Goal: Task Accomplishment & Management: Complete application form

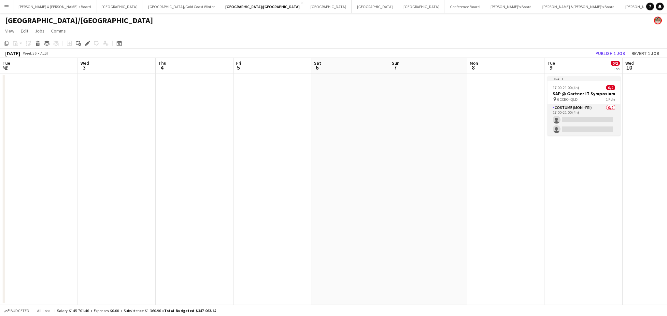
scroll to position [0, 251]
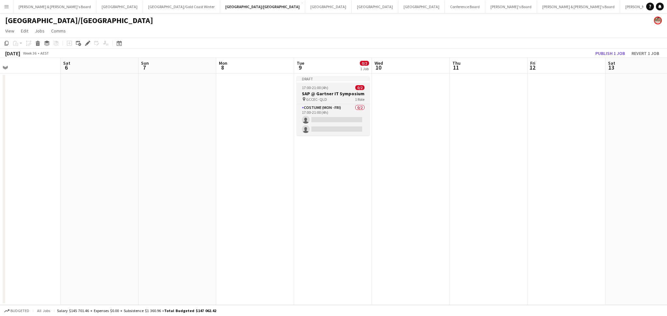
click at [339, 99] on div "pin GCCEC- QLD 1 Role" at bounding box center [333, 99] width 73 height 5
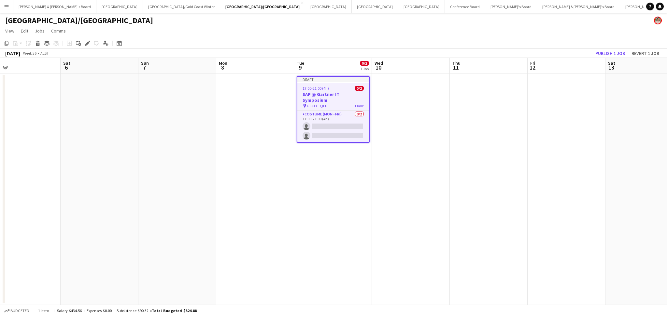
click at [339, 103] on div "pin GCCEC- QLD 1 Role" at bounding box center [333, 105] width 72 height 5
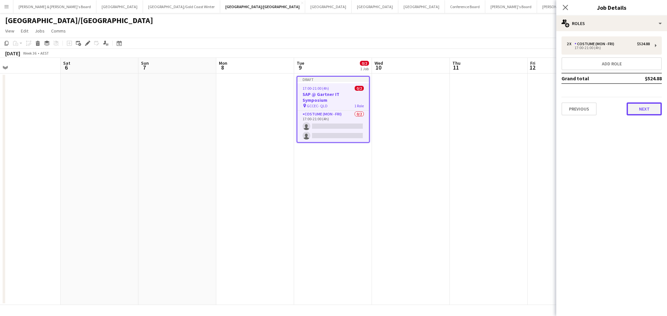
click at [637, 108] on button "Next" at bounding box center [643, 109] width 35 height 13
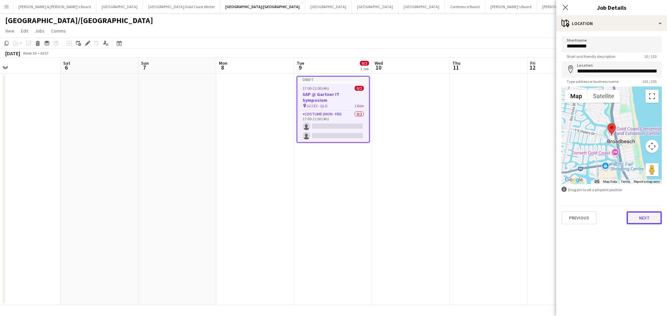
click at [637, 212] on button "Next" at bounding box center [643, 218] width 35 height 13
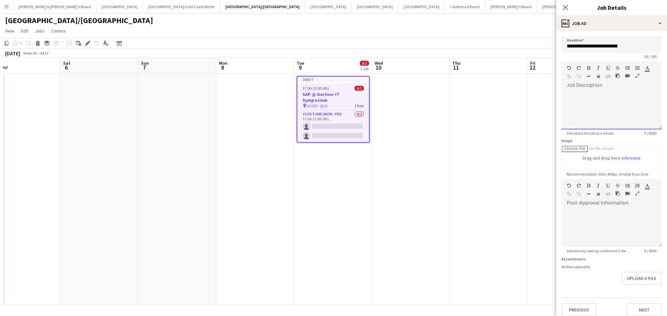
click at [602, 88] on div at bounding box center [611, 108] width 100 height 44
paste div
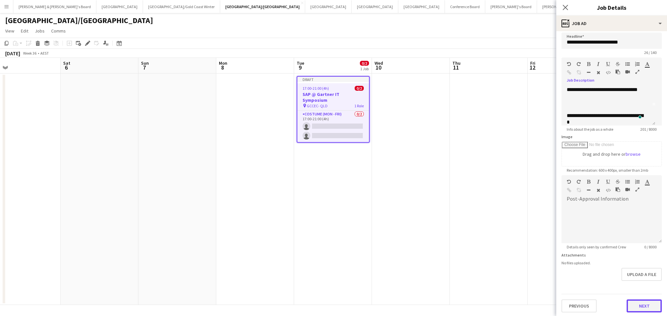
click at [630, 305] on button "Next" at bounding box center [643, 306] width 35 height 13
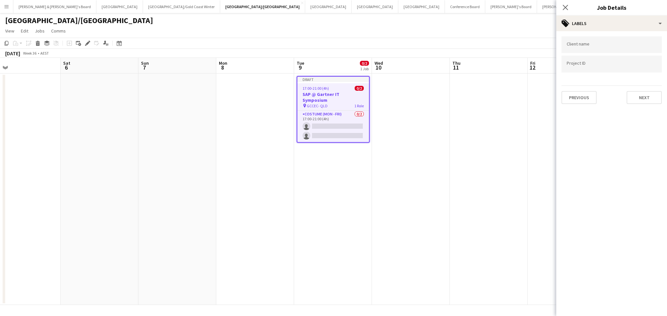
scroll to position [0, 0]
click at [593, 38] on div at bounding box center [611, 44] width 100 height 17
type input "*******"
click at [596, 66] on div "Capital e" at bounding box center [611, 65] width 100 height 16
click at [642, 98] on button "Next" at bounding box center [643, 97] width 35 height 13
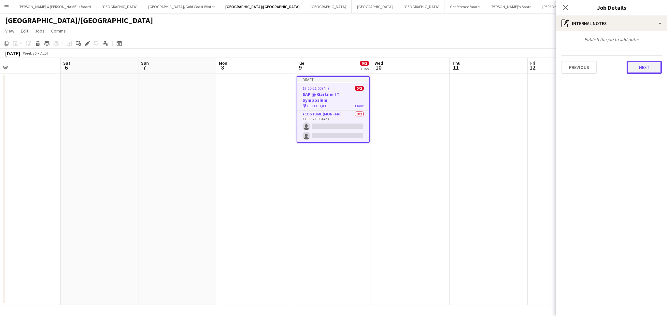
click at [641, 68] on button "Next" at bounding box center [643, 67] width 35 height 13
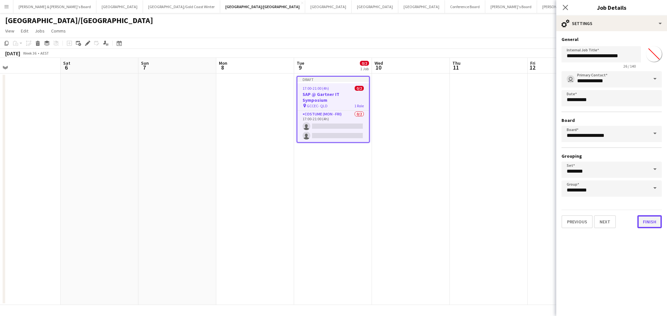
click at [643, 222] on button "Finish" at bounding box center [649, 222] width 24 height 13
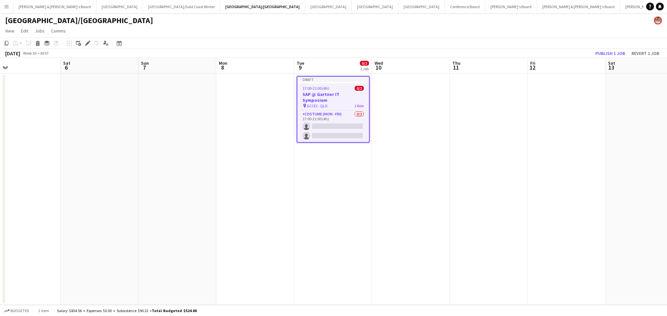
click at [612, 49] on div "[DATE] Week 36 • AEST Publish 1 job Revert 1 job" at bounding box center [333, 53] width 667 height 9
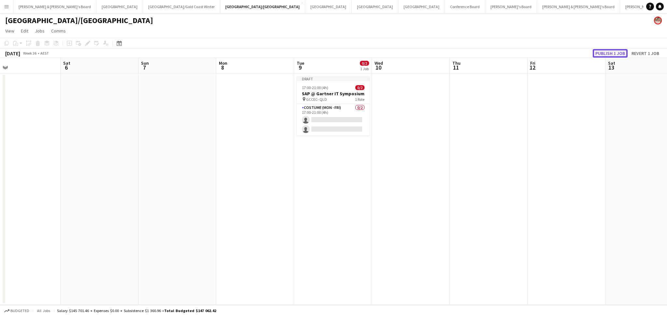
click at [612, 54] on button "Publish 1 job" at bounding box center [610, 53] width 35 height 8
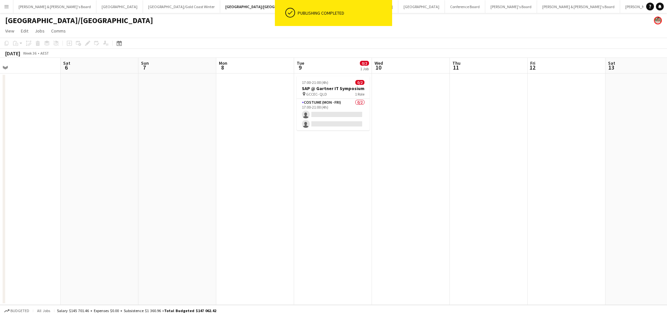
click at [421, 149] on app-date-cell at bounding box center [411, 190] width 78 height 232
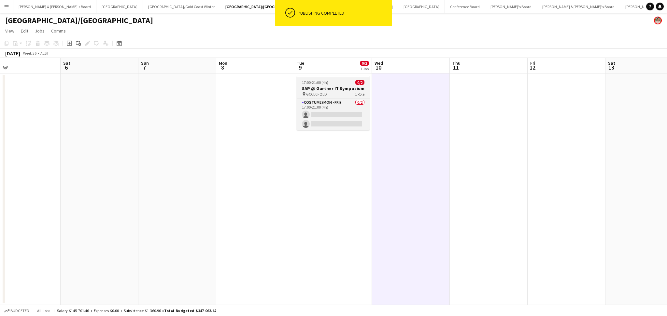
click at [332, 89] on h3 "SAP @ Gartner IT Symposium" at bounding box center [333, 89] width 73 height 6
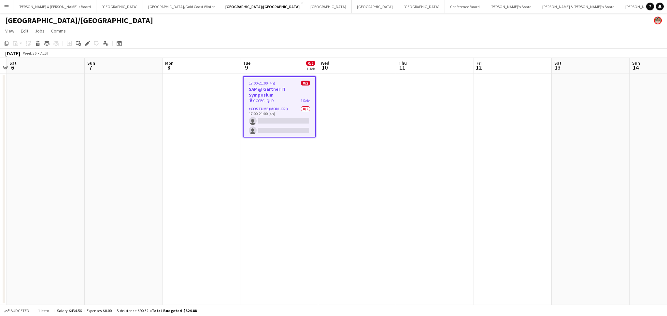
scroll to position [0, 233]
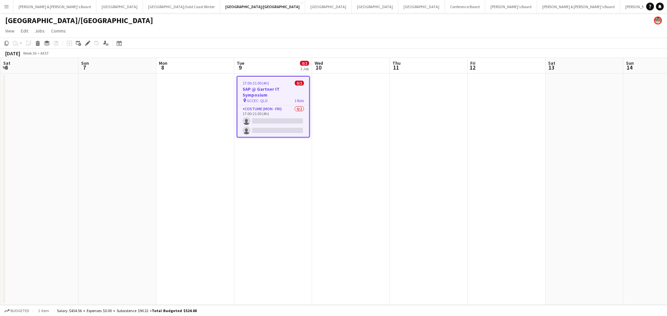
drag, startPoint x: 339, startPoint y: 203, endPoint x: 278, endPoint y: 204, distance: 60.2
click at [278, 204] on app-calendar-viewport "Wed 3 Thu 4 Fri 5 Sat 6 Sun 7 Mon 8 Tue 9 0/2 1 Job Wed 10 Thu 11 Fri 12 Sat 13…" at bounding box center [333, 181] width 667 height 247
click at [270, 86] on h3 "SAP @ Gartner IT Symposium" at bounding box center [273, 92] width 72 height 12
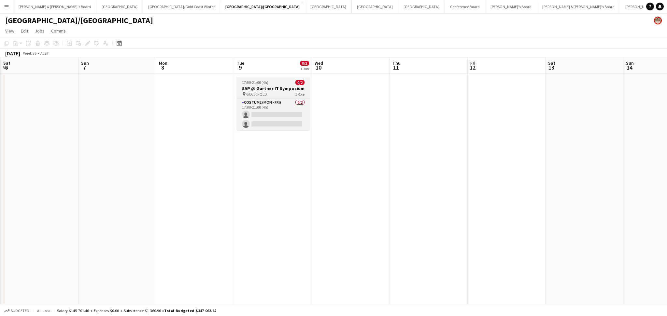
click at [269, 87] on h3 "SAP @ Gartner IT Symposium" at bounding box center [273, 89] width 73 height 6
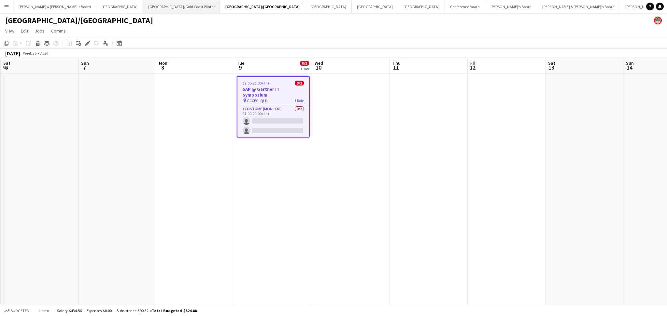
click at [143, 7] on button "[GEOGRAPHIC_DATA]/[GEOGRAPHIC_DATA] Winter Close" at bounding box center [181, 6] width 77 height 13
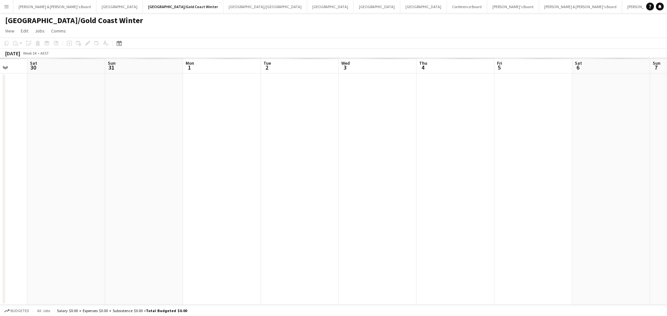
drag, startPoint x: 395, startPoint y: 202, endPoint x: 33, endPoint y: 162, distance: 364.2
click at [33, 162] on app-calendar-viewport "Tue 26 Wed 27 Thu 28 Fri 29 Sat 30 Sun 31 Mon 1 Tue 2 Wed 3 Thu 4 Fri 5 Sat 6 S…" at bounding box center [333, 181] width 667 height 247
drag, startPoint x: 451, startPoint y: 186, endPoint x: 44, endPoint y: 177, distance: 407.7
click at [44, 177] on app-calendar-viewport "Tue 26 Wed 27 Thu 28 Fri 29 Sat 30 Sun 31 Mon 1 Tue 2 Wed 3 Thu 4 Fri 5 Sat 6 S…" at bounding box center [333, 181] width 667 height 247
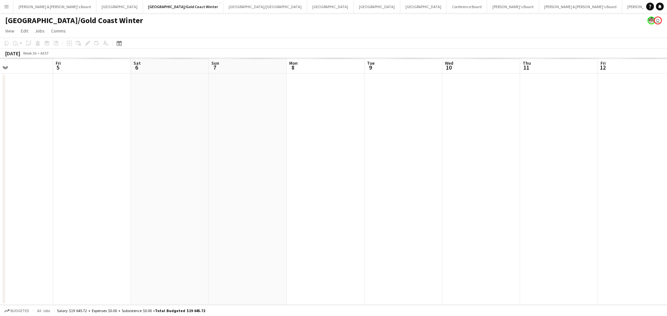
drag, startPoint x: 513, startPoint y: 210, endPoint x: 258, endPoint y: 195, distance: 255.0
click at [258, 195] on app-calendar-viewport "Mon 1 Tue 2 Wed 3 Thu 4 Fri 5 Sat 6 Sun 7 Mon 8 Tue 9 Wed 10 Thu 11 Fri 12 Sat …" at bounding box center [333, 181] width 667 height 247
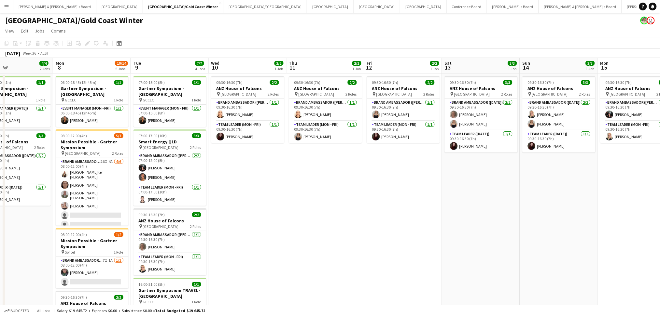
click at [250, 181] on app-date-cell "09:30-16:30 (7h) 2/2 ANZ House of Falcons pin Brisbane 2 Roles Brand Ambassador…" at bounding box center [248, 255] width 78 height 363
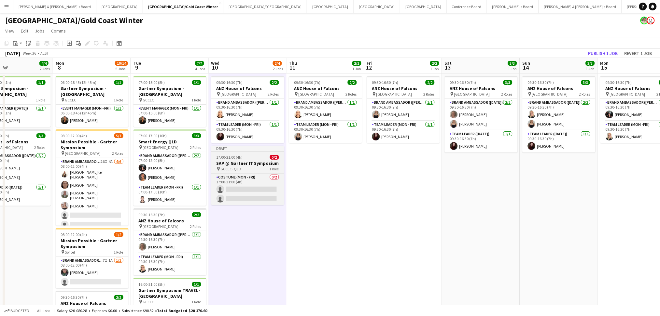
click at [257, 160] on app-job-card "Draft 17:00-21:00 (4h) 0/2 SAP @ Gartner IT Symposium pin GCCEC- QLD 1 Role Cos…" at bounding box center [247, 176] width 73 height 60
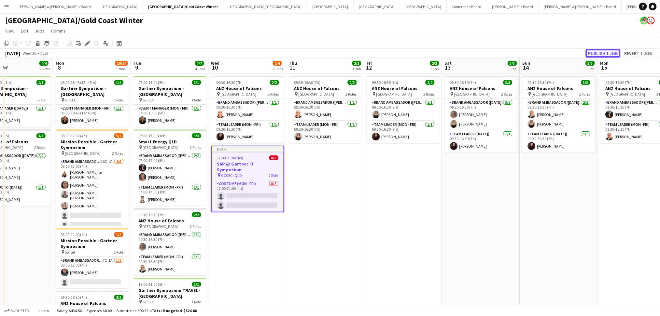
click at [594, 53] on button "Publish 1 job" at bounding box center [603, 53] width 35 height 8
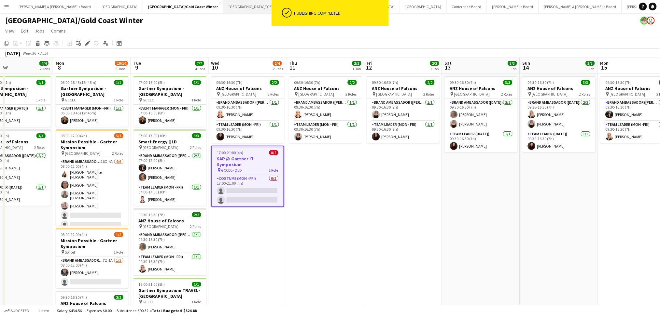
click at [223, 12] on button "[GEOGRAPHIC_DATA]/[GEOGRAPHIC_DATA] Close" at bounding box center [265, 6] width 84 height 13
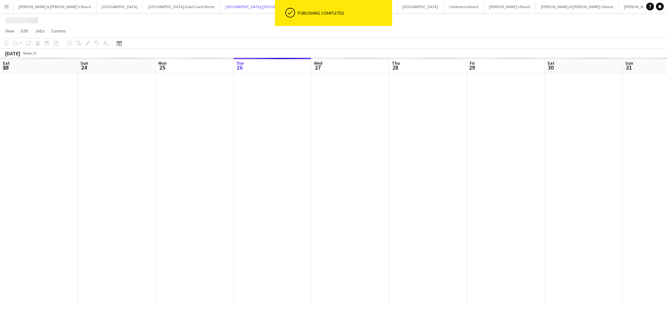
scroll to position [0, 155]
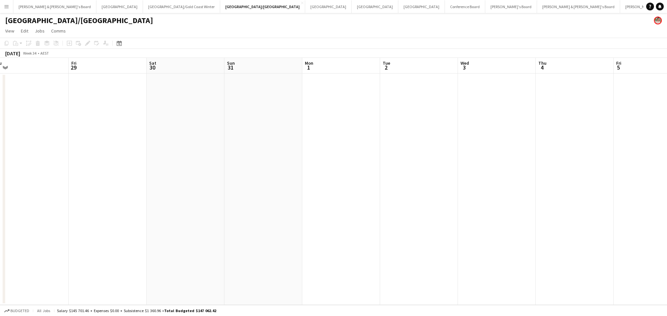
drag, startPoint x: 401, startPoint y: 223, endPoint x: 154, endPoint y: 215, distance: 247.2
click at [154, 215] on app-calendar-viewport "Mon 25 Tue 26 Wed 27 Thu 28 Fri 29 Sat 30 Sun 31 Mon 1 Tue 2 Wed 3 Thu 4 Fri 5 …" at bounding box center [333, 181] width 667 height 247
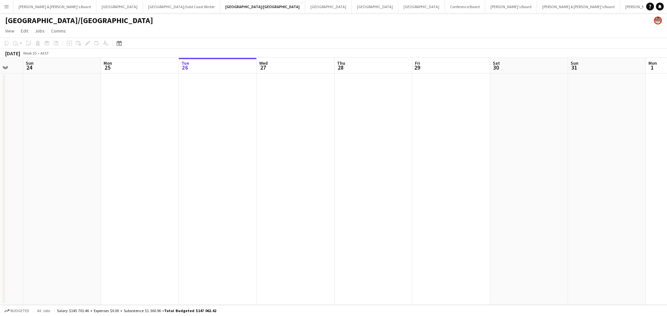
drag, startPoint x: 309, startPoint y: 227, endPoint x: 586, endPoint y: 224, distance: 277.4
click at [586, 224] on app-calendar-viewport "Fri 22 Sat 23 Sun 24 Mon 25 Tue 26 Wed 27 Thu 28 Fri 29 Sat 30 Sun 31 Mon 1 Tue…" at bounding box center [333, 181] width 667 height 247
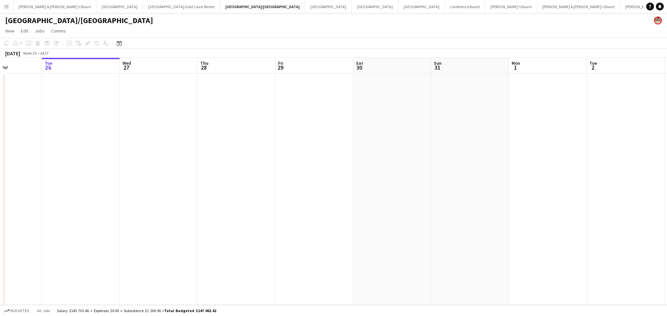
drag, startPoint x: 539, startPoint y: 224, endPoint x: 121, endPoint y: 215, distance: 418.4
click at [115, 215] on app-calendar-viewport "Fri 22 Sat 23 Sun 24 Mon 25 Tue 26 Wed 27 Thu 28 Fri 29 Sat 30 Sun 31 Mon 1 Tue…" at bounding box center [333, 181] width 667 height 247
drag, startPoint x: 557, startPoint y: 256, endPoint x: 266, endPoint y: 245, distance: 290.6
click at [266, 245] on app-calendar-viewport "Wed 27 Thu 28 Fri 29 Sat 30 Sun 31 Mon 1 Tue 2 Wed 3 Thu 4 Fri 5 Sat 6 Sun 7 Mo…" at bounding box center [333, 181] width 667 height 247
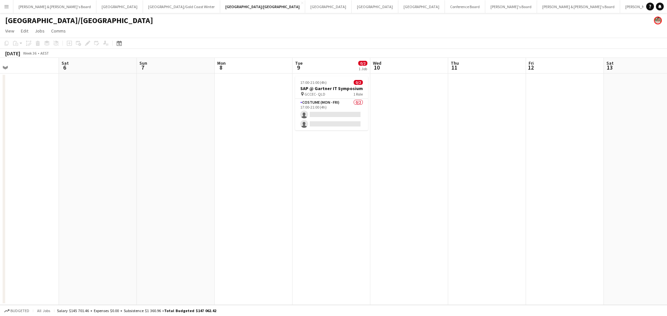
scroll to position [0, 290]
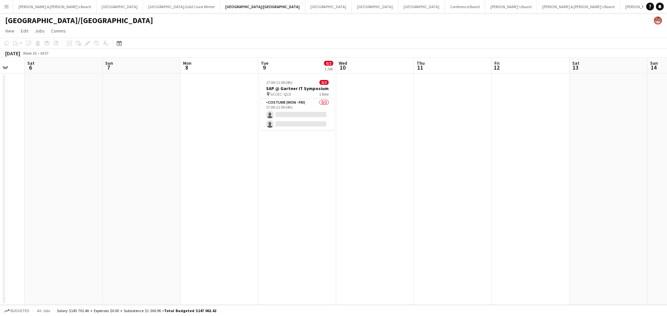
drag, startPoint x: 350, startPoint y: 250, endPoint x: 202, endPoint y: 218, distance: 150.4
click at [189, 231] on app-calendar-viewport "Tue 2 Wed 3 Thu 4 Fri 5 Sat 6 Sun 7 Mon 8 Tue 9 0/2 1 Job Wed 10 Thu 11 Fri 12 …" at bounding box center [333, 181] width 667 height 247
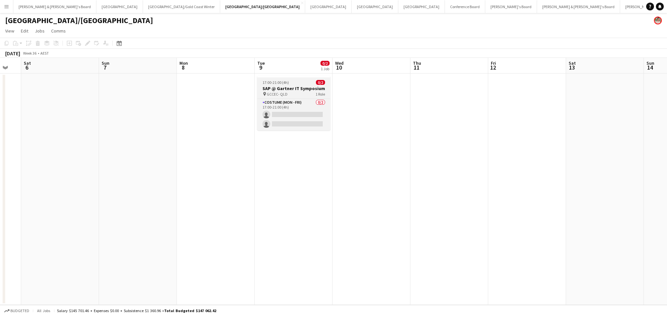
click at [291, 91] on div "pin GCCEC- QLD 1 Role" at bounding box center [293, 93] width 73 height 5
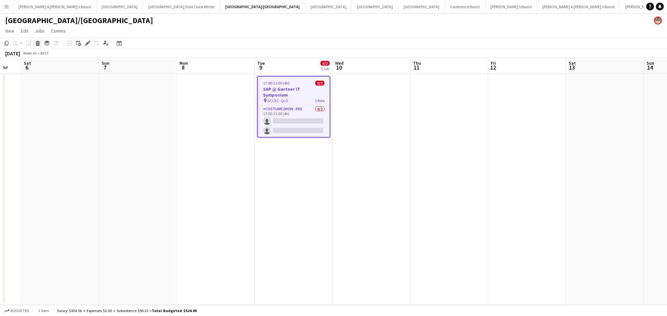
click at [36, 44] on icon at bounding box center [38, 44] width 4 height 3
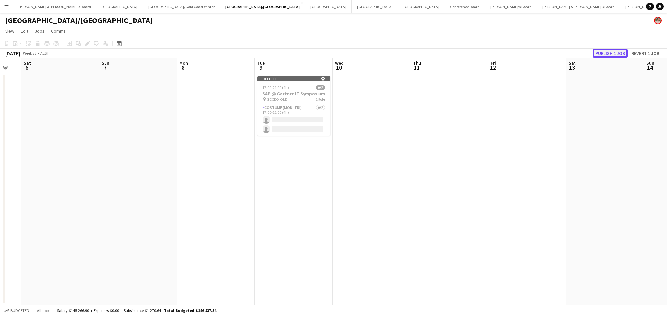
click at [606, 55] on button "Publish 1 job" at bounding box center [610, 53] width 35 height 8
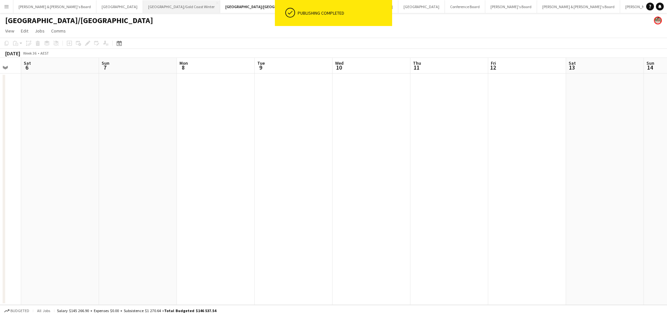
click at [143, 8] on button "[GEOGRAPHIC_DATA]/[GEOGRAPHIC_DATA] Winter Close" at bounding box center [181, 6] width 77 height 13
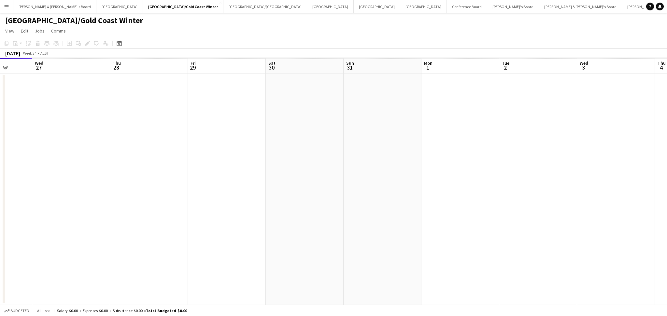
drag, startPoint x: 393, startPoint y: 211, endPoint x: 50, endPoint y: 196, distance: 343.8
click at [50, 196] on app-calendar-viewport "Sat 23 Sun 24 Mon 25 Tue 26 Wed 27 Thu 28 Fri 29 Sat 30 Sun 31 Mon 1 Tue 2 Wed …" at bounding box center [333, 181] width 667 height 247
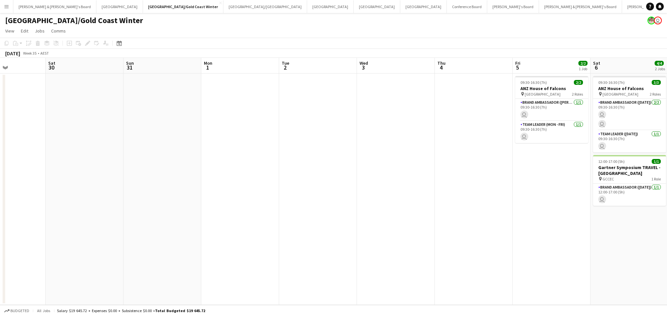
drag, startPoint x: 377, startPoint y: 204, endPoint x: 184, endPoint y: 204, distance: 192.4
click at [219, 204] on app-calendar-viewport "Wed 27 Thu 28 Fri 29 Sat 30 Sun 31 Mon 1 Tue 2 Wed 3 Thu 4 Fri 5 2/2 1 Job Sat …" at bounding box center [333, 181] width 667 height 247
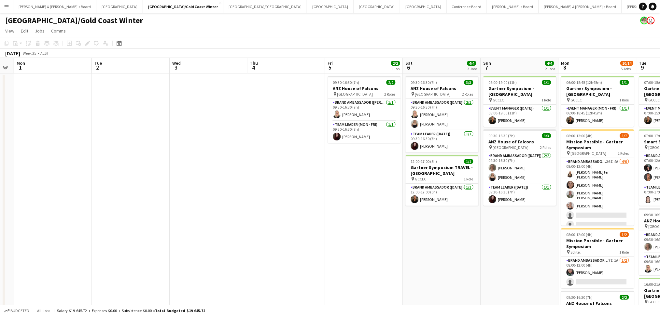
drag, startPoint x: 402, startPoint y: 225, endPoint x: 120, endPoint y: 218, distance: 282.0
click at [120, 218] on app-calendar-viewport "Fri 29 Sat 30 Sun 31 Mon 1 Tue 2 Wed 3 Thu 4 Fri 5 2/2 1 Job Sat 6 4/4 2 Jobs S…" at bounding box center [330, 247] width 660 height 378
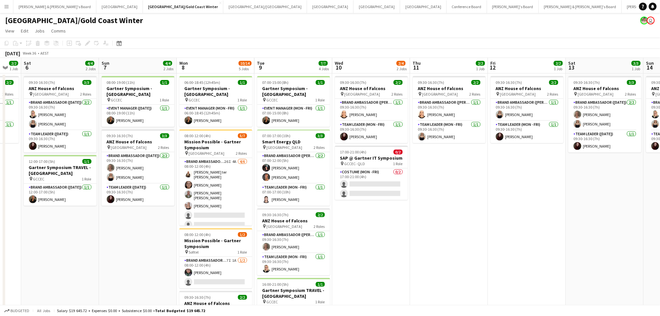
scroll to position [0, 227]
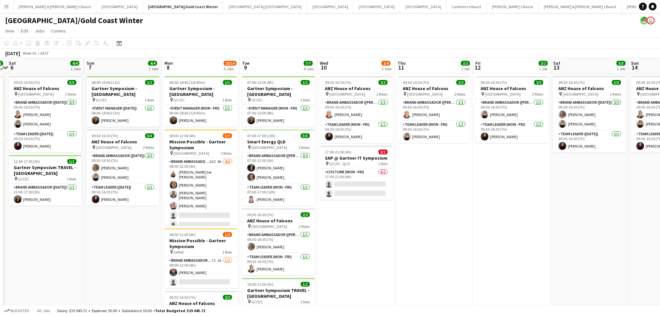
drag, startPoint x: 535, startPoint y: 243, endPoint x: 391, endPoint y: 238, distance: 144.6
click at [391, 238] on app-calendar-viewport "Wed 3 Thu 4 Fri 5 2/2 1 Job Sat 6 4/4 2 Jobs Sun 7 4/4 2 Jobs Mon 8 10/14 5 Job…" at bounding box center [330, 247] width 660 height 378
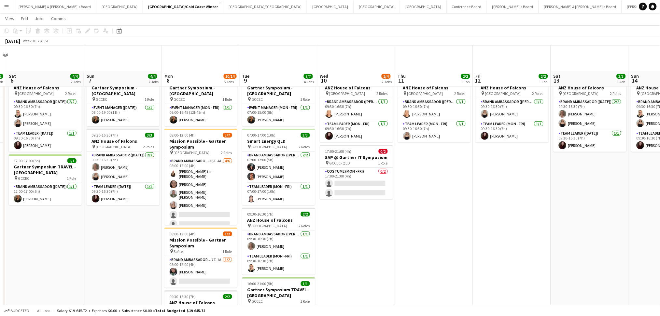
scroll to position [130, 0]
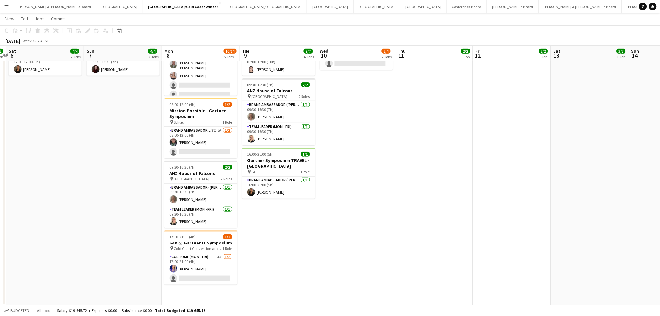
click at [294, 240] on app-date-cell "07:00-15:00 (8h) 1/1 Gartner Symposium - [GEOGRAPHIC_DATA] pin GCCEC 1 Role Eve…" at bounding box center [279, 124] width 78 height 363
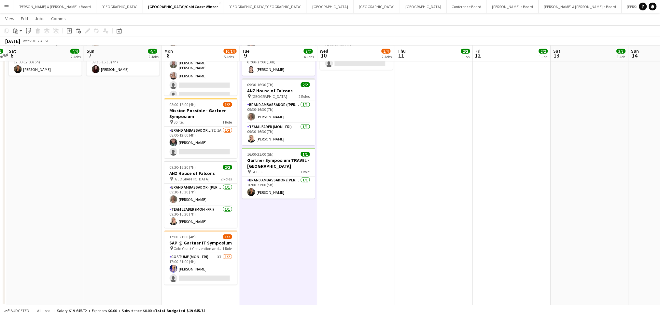
click at [286, 241] on app-date-cell "07:00-15:00 (8h) 1/1 Gartner Symposium - [GEOGRAPHIC_DATA] pin GCCEC 1 Role Eve…" at bounding box center [279, 124] width 78 height 363
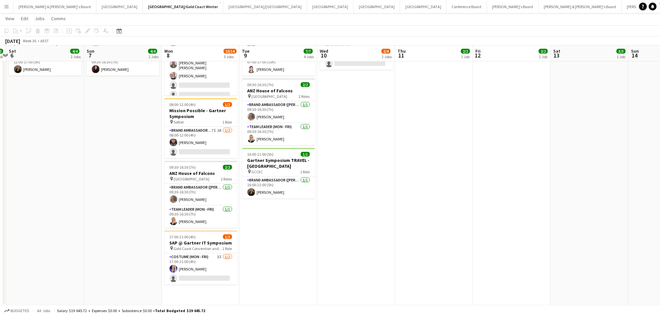
click at [286, 241] on app-date-cell "07:00-15:00 (8h) 1/1 Gartner Symposium - [GEOGRAPHIC_DATA] pin GCCEC 1 Role Eve…" at bounding box center [279, 124] width 78 height 363
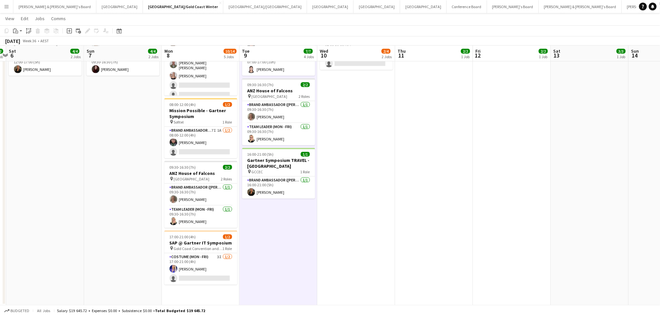
click at [286, 241] on app-date-cell "07:00-15:00 (8h) 1/1 Gartner Symposium - [GEOGRAPHIC_DATA] pin GCCEC 1 Role Eve…" at bounding box center [279, 124] width 78 height 363
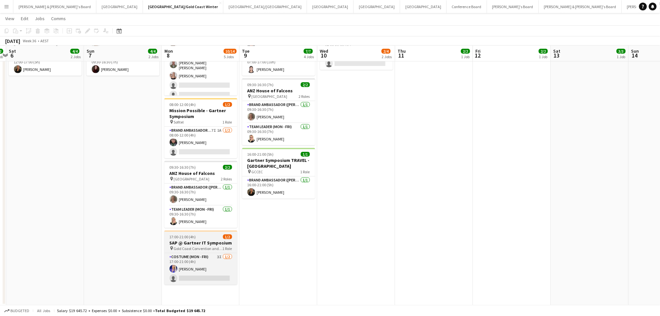
click at [209, 239] on div "17:00-21:00 (4h) 1/2" at bounding box center [200, 237] width 73 height 5
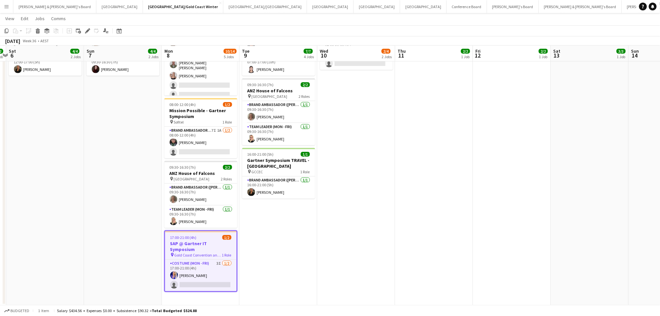
click at [209, 239] on div "17:00-21:00 (4h) 1/2" at bounding box center [201, 237] width 72 height 5
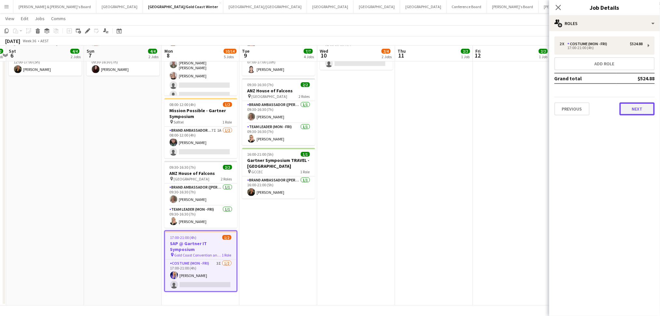
click at [637, 107] on button "Next" at bounding box center [637, 109] width 35 height 13
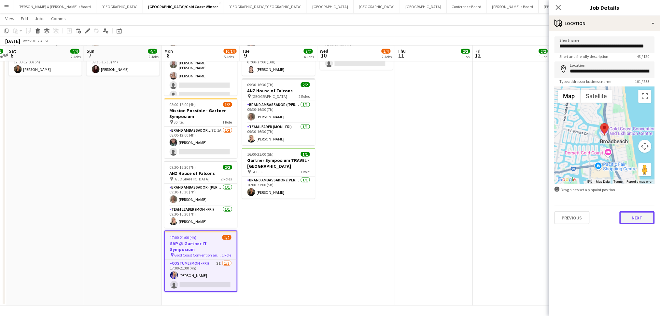
click at [640, 217] on button "Next" at bounding box center [637, 218] width 35 height 13
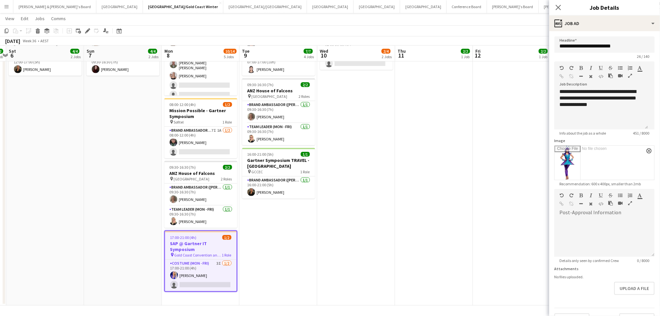
scroll to position [89, 0]
click at [369, 181] on app-date-cell "09:30-16:30 (7h) 2/2 ANZ House of Falcons pin Brisbane 2 Roles Brand Ambassador…" at bounding box center [356, 124] width 78 height 363
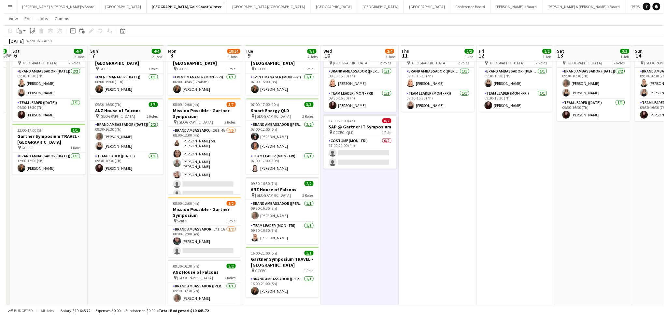
scroll to position [0, 0]
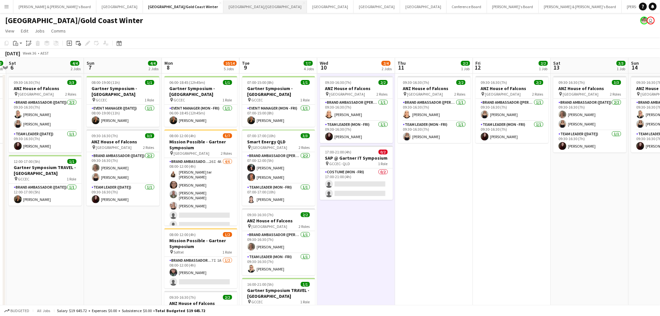
click at [223, 5] on button "[GEOGRAPHIC_DATA]/[GEOGRAPHIC_DATA] Close" at bounding box center [265, 6] width 84 height 13
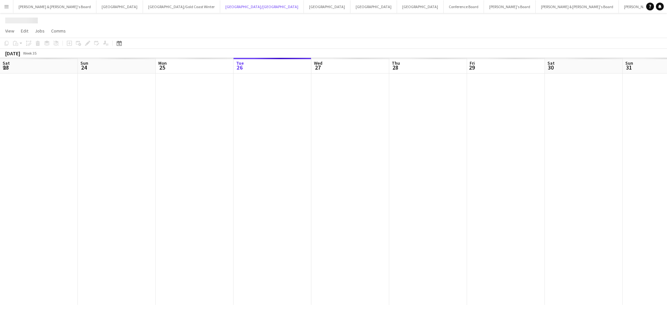
scroll to position [0, 155]
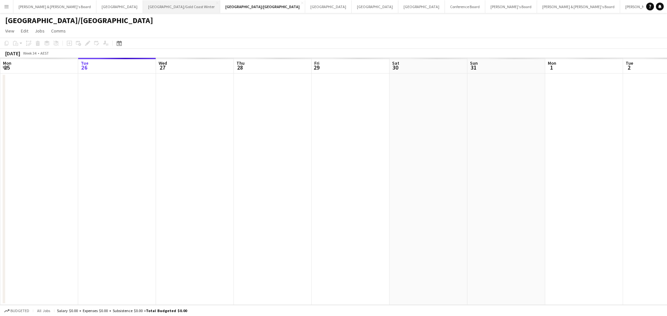
click at [143, 11] on button "[GEOGRAPHIC_DATA]/[GEOGRAPHIC_DATA] Winter Close" at bounding box center [181, 6] width 77 height 13
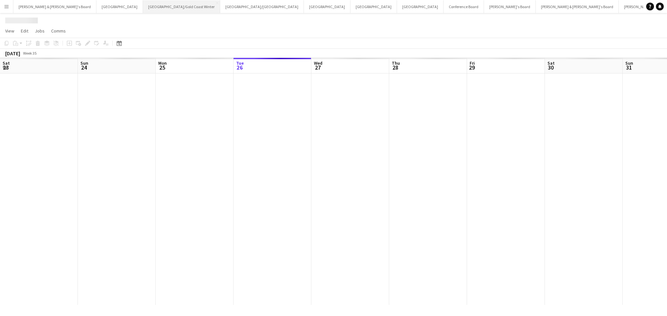
scroll to position [0, 155]
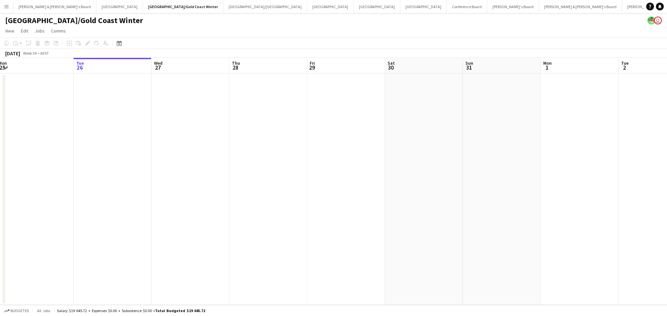
drag, startPoint x: 477, startPoint y: 214, endPoint x: 276, endPoint y: 206, distance: 200.7
click at [276, 206] on app-calendar-viewport "Sat 23 Sun 24 Mon 25 Tue 26 Wed 27 Thu 28 Fri 29 Sat 30 Sun 31 Mon 1 Tue 2 Wed …" at bounding box center [333, 181] width 667 height 247
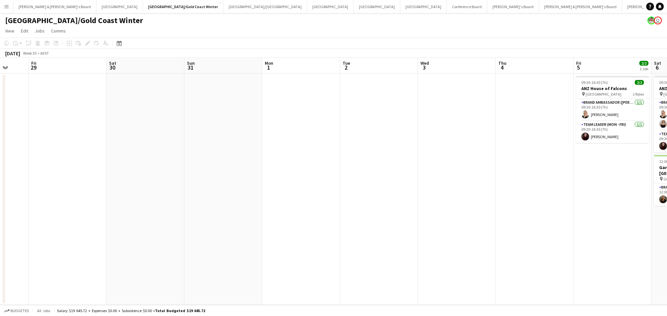
drag, startPoint x: 510, startPoint y: 230, endPoint x: 272, endPoint y: 203, distance: 239.4
click at [272, 203] on app-calendar-viewport "Mon 25 Tue 26 Wed 27 Thu 28 Fri 29 Sat 30 Sun 31 Mon 1 Tue 2 Wed 3 Thu 4 Fri 5 …" at bounding box center [333, 181] width 667 height 247
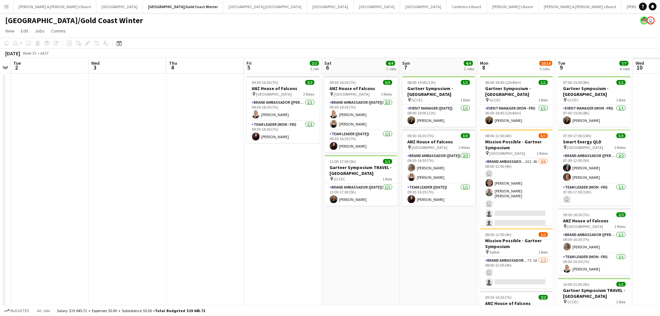
drag, startPoint x: 425, startPoint y: 224, endPoint x: 174, endPoint y: 205, distance: 252.0
click at [174, 205] on app-calendar-viewport "Sat 30 Sun 31 Mon 1 Tue 2 Wed 3 Thu 4 Fri 5 2/2 1 Job Sat 6 4/4 2 Jobs Sun 7 4/…" at bounding box center [330, 247] width 660 height 378
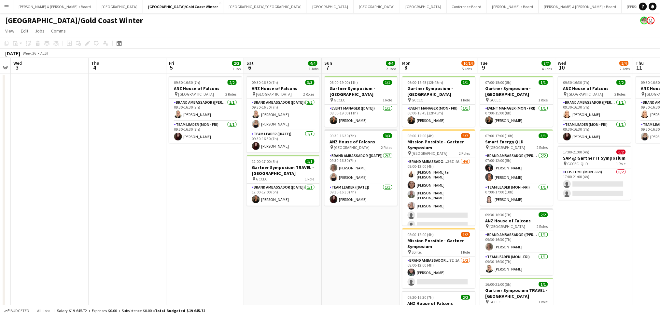
scroll to position [0, 197]
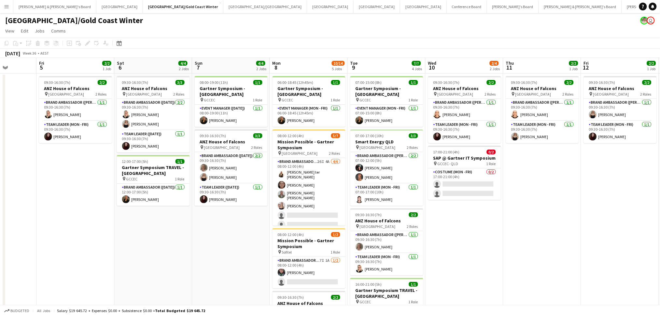
drag, startPoint x: 306, startPoint y: 242, endPoint x: 176, endPoint y: 241, distance: 129.9
click at [176, 241] on app-calendar-viewport "Tue 2 Wed 3 Thu 4 Fri 5 2/2 1 Job Sat 6 4/4 2 Jobs Sun 7 4/4 2 Jobs Mon 8 10/14…" at bounding box center [330, 247] width 660 height 378
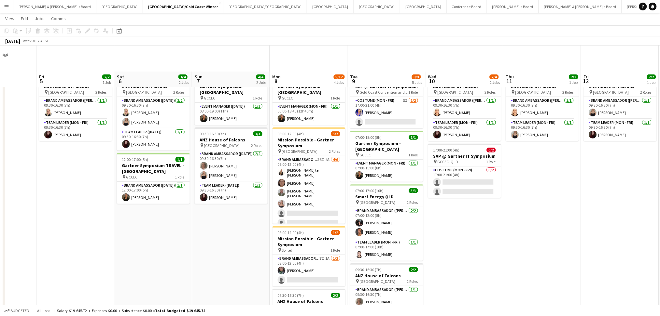
scroll to position [0, 0]
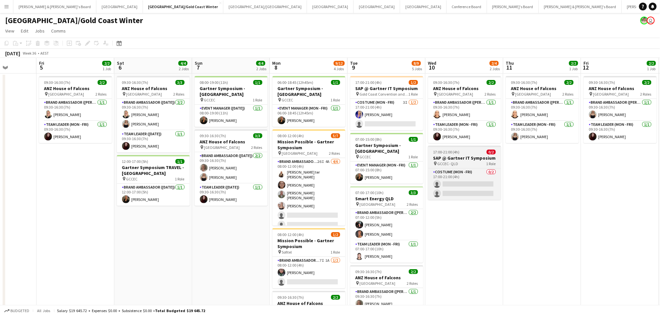
click at [477, 164] on div "pin GCCEC- QLD 1 Role" at bounding box center [464, 163] width 73 height 5
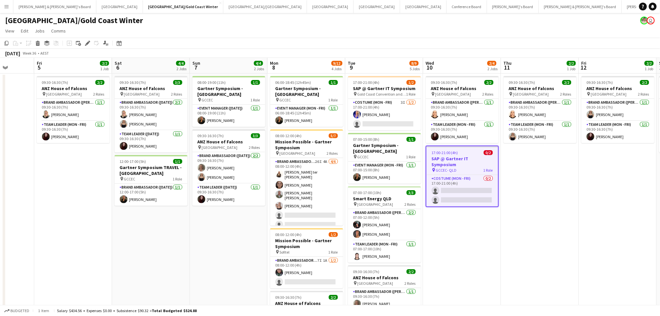
scroll to position [0, 200]
drag, startPoint x: 561, startPoint y: 242, endPoint x: 559, endPoint y: 213, distance: 29.1
click at [559, 213] on app-calendar-viewport "Tue 2 Wed 3 Thu 4 Fri 5 2/2 1 Job Sat 6 4/4 2 Jobs Sun 7 4/4 2 Jobs Mon 8 9/12 …" at bounding box center [330, 233] width 660 height 350
click at [473, 168] on div "pin GCCEC- QLD 1 Role" at bounding box center [462, 170] width 72 height 5
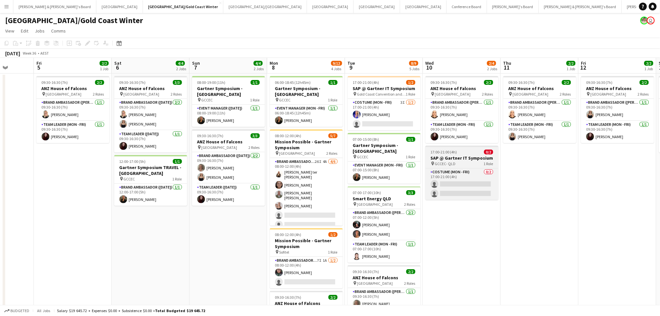
click at [473, 163] on div "pin GCCEC- QLD 1 Role" at bounding box center [461, 163] width 73 height 5
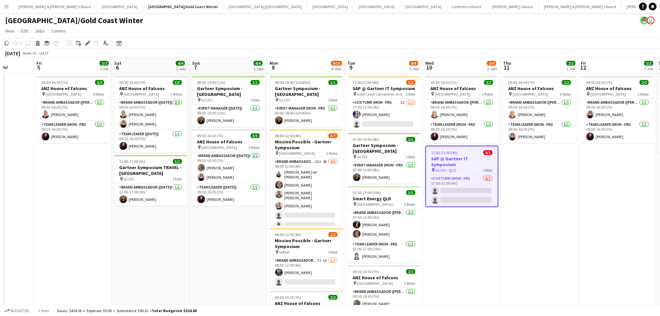
click at [473, 168] on div "pin GCCEC- QLD 1 Role" at bounding box center [462, 170] width 72 height 5
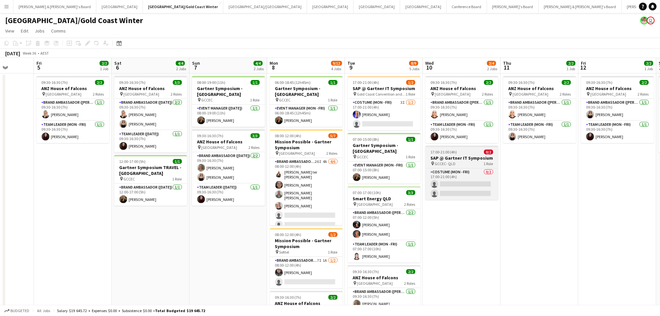
click at [457, 156] on h3 "SAP @ Gartner IT Symposium" at bounding box center [461, 158] width 73 height 6
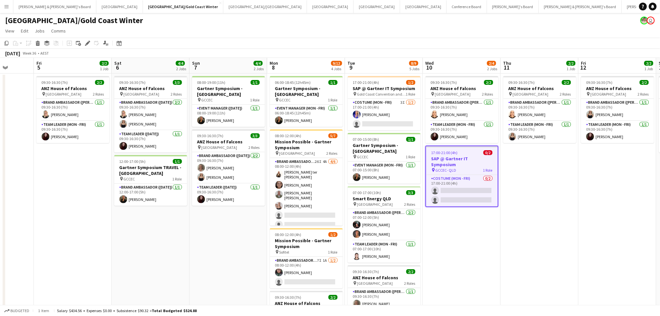
click at [457, 156] on h3 "SAP @ Gartner IT Symposium" at bounding box center [462, 162] width 72 height 12
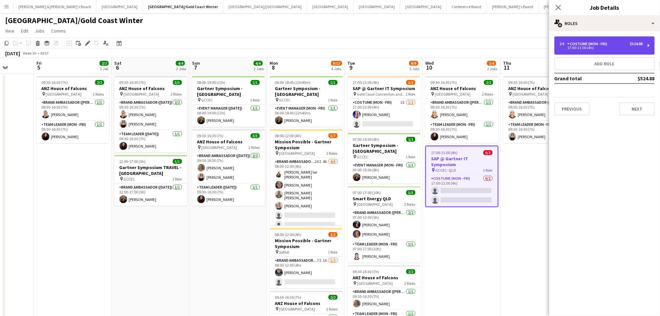
click at [598, 48] on div "17:00-21:00 (4h)" at bounding box center [601, 47] width 83 height 3
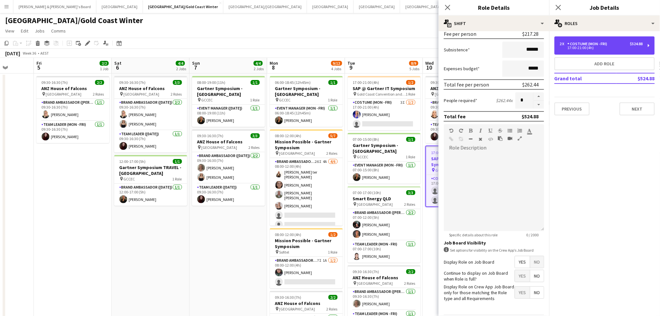
scroll to position [127, 0]
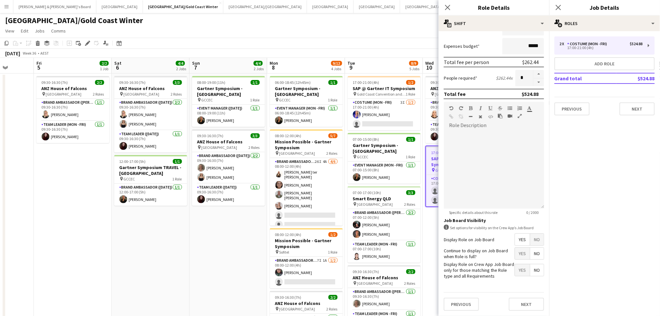
click at [530, 236] on span "No" at bounding box center [537, 240] width 14 height 12
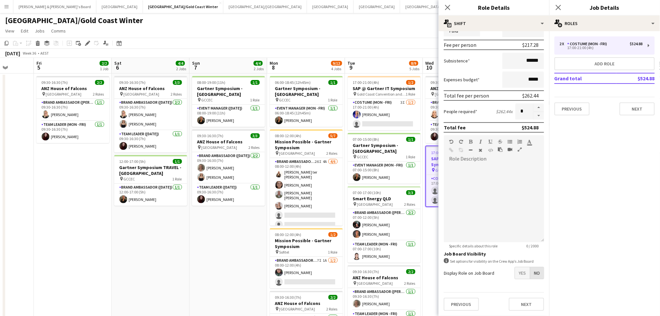
scroll to position [88, 0]
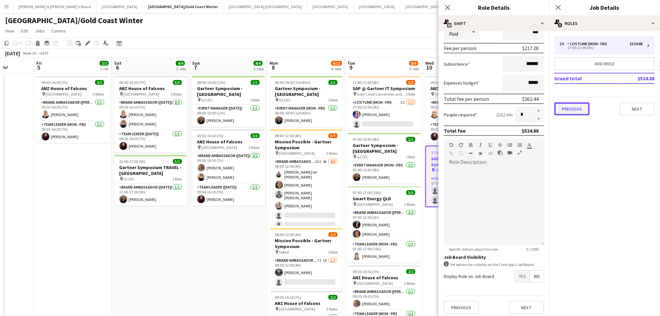
click at [569, 109] on button "Previous" at bounding box center [571, 109] width 35 height 13
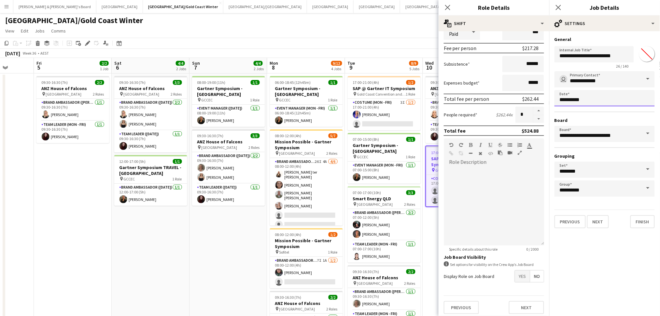
click at [632, 101] on body "Menu Boards Boards Boards All jobs Status Workforce Workforce My Workforce Recr…" at bounding box center [330, 209] width 660 height 419
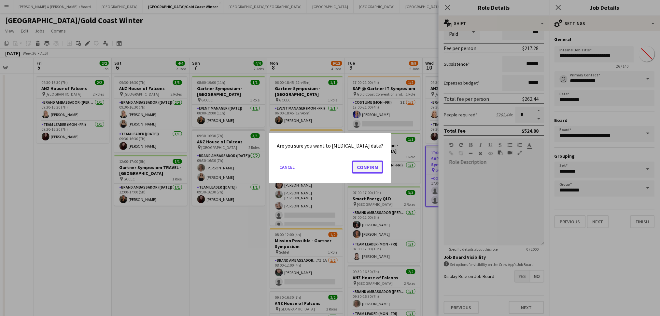
click at [358, 166] on button "Confirm" at bounding box center [367, 166] width 31 height 13
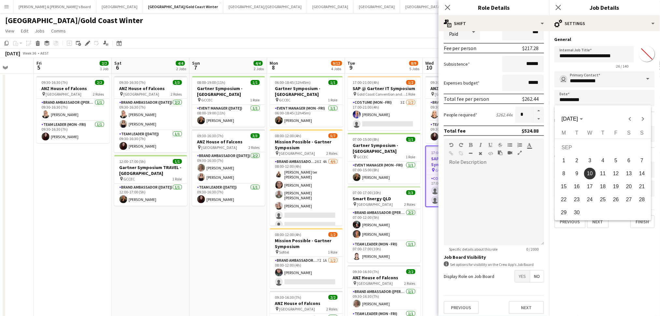
click at [581, 173] on span "9" at bounding box center [577, 174] width 12 height 12
type input "**********"
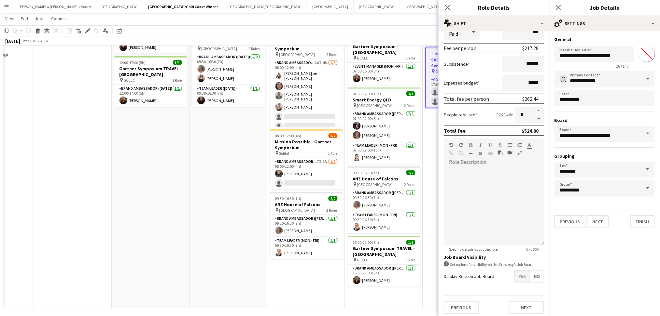
scroll to position [101, 0]
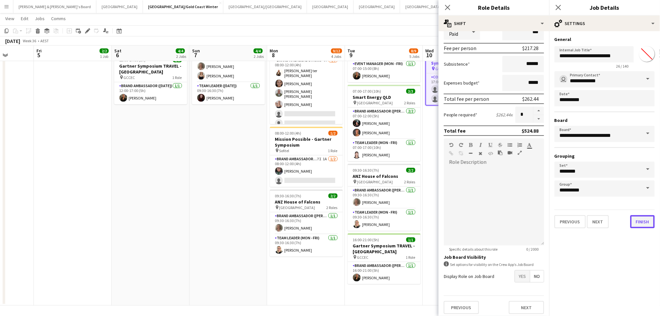
click at [634, 218] on button "Finish" at bounding box center [642, 222] width 24 height 13
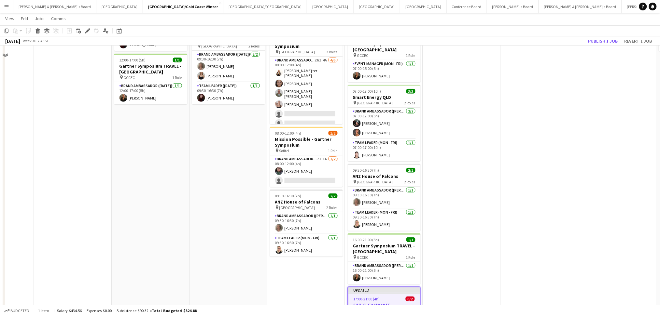
scroll to position [0, 0]
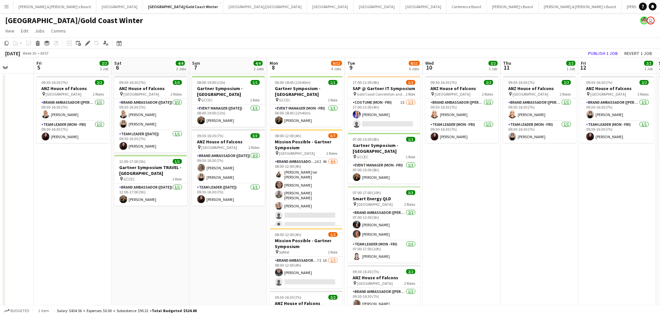
click at [601, 57] on div "[DATE] Week 36 • AEST Publish 1 job Revert 1 job" at bounding box center [330, 53] width 660 height 9
click at [603, 54] on button "Publish 1 job" at bounding box center [603, 53] width 35 height 8
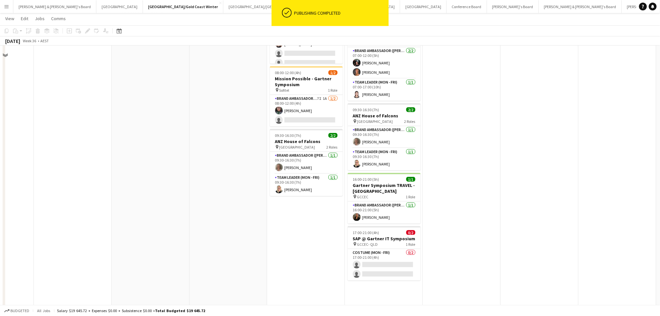
scroll to position [170, 0]
